Goal: Check status: Check status

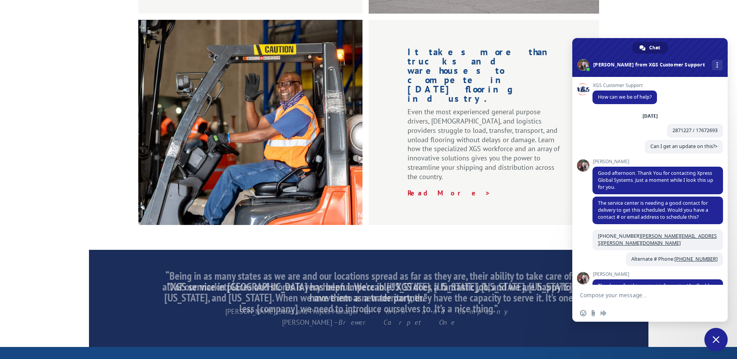
scroll to position [1178, 0]
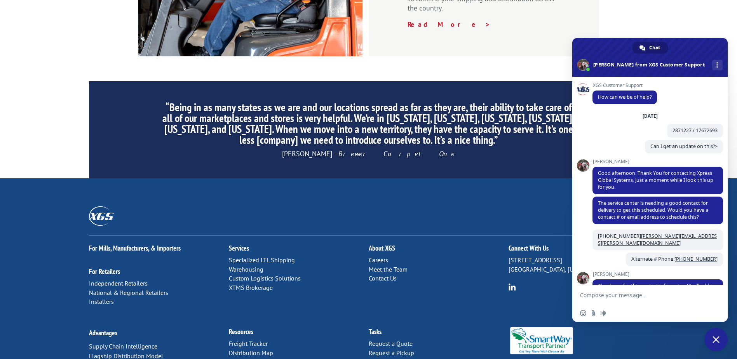
click at [375, 274] on link "Contact Us" at bounding box center [383, 278] width 28 height 8
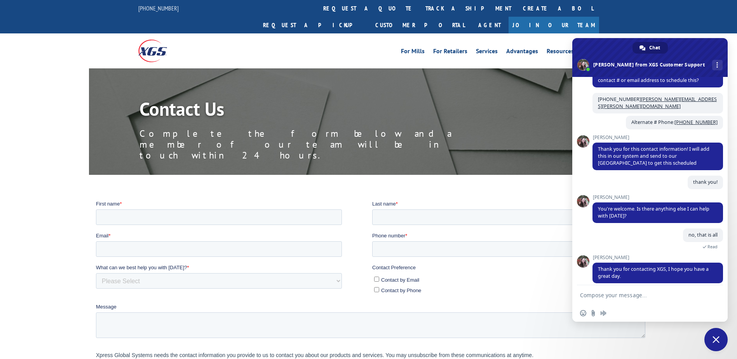
click at [197, 128] on p "Complete the form below and a member of our team will be in touch within 24 hou…" at bounding box center [314, 144] width 350 height 33
click at [245, 103] on h1 "Contact Us" at bounding box center [314, 110] width 350 height 23
click at [419, 10] on link "track a shipment" at bounding box center [467, 8] width 97 height 17
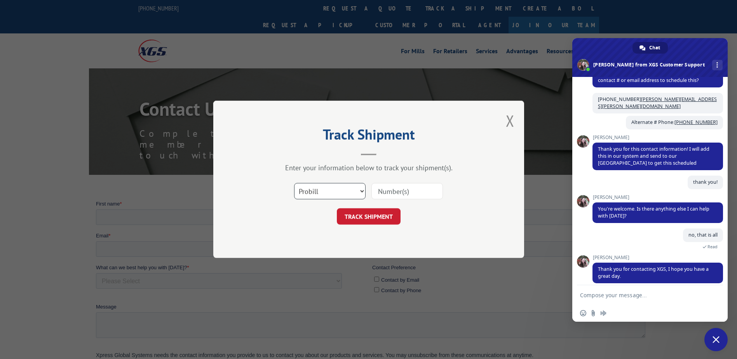
click at [330, 190] on select "Select category... Probill BOL PO" at bounding box center [329, 191] width 71 height 16
click at [294, 183] on select "Select category... Probill BOL PO" at bounding box center [329, 191] width 71 height 16
click at [323, 197] on select "Select category... Probill BOL PO" at bounding box center [329, 191] width 71 height 16
select select "bol"
click at [294, 183] on select "Select category... Probill BOL PO" at bounding box center [329, 191] width 71 height 16
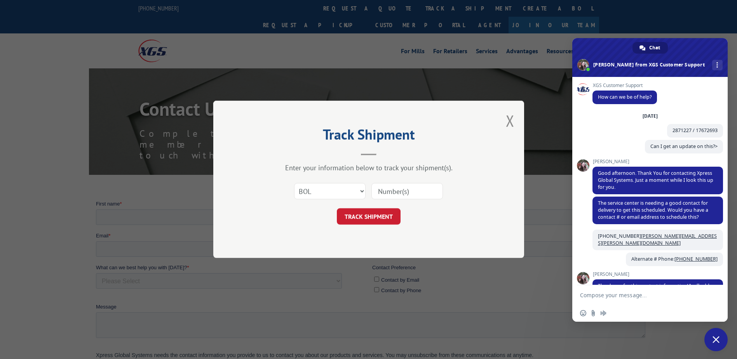
click at [415, 194] on input at bounding box center [406, 191] width 71 height 16
type input "2871227"
click at [371, 222] on button "TRACK SHIPMENT" at bounding box center [369, 217] width 64 height 16
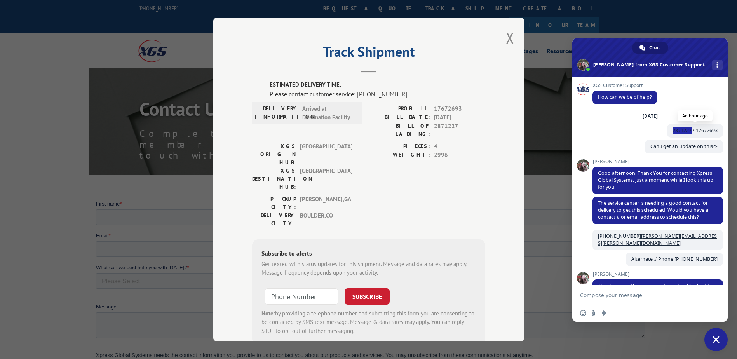
drag, startPoint x: 664, startPoint y: 132, endPoint x: 684, endPoint y: 132, distance: 19.8
click at [684, 132] on span "2871227 / 17672693" at bounding box center [695, 131] width 56 height 14
drag, startPoint x: 684, startPoint y: 132, endPoint x: 647, endPoint y: 134, distance: 36.9
click at [647, 134] on div "Friday, 10 October 2871227 / 17672693 An hour ago" at bounding box center [657, 126] width 130 height 27
